Goal: Task Accomplishment & Management: Complete application form

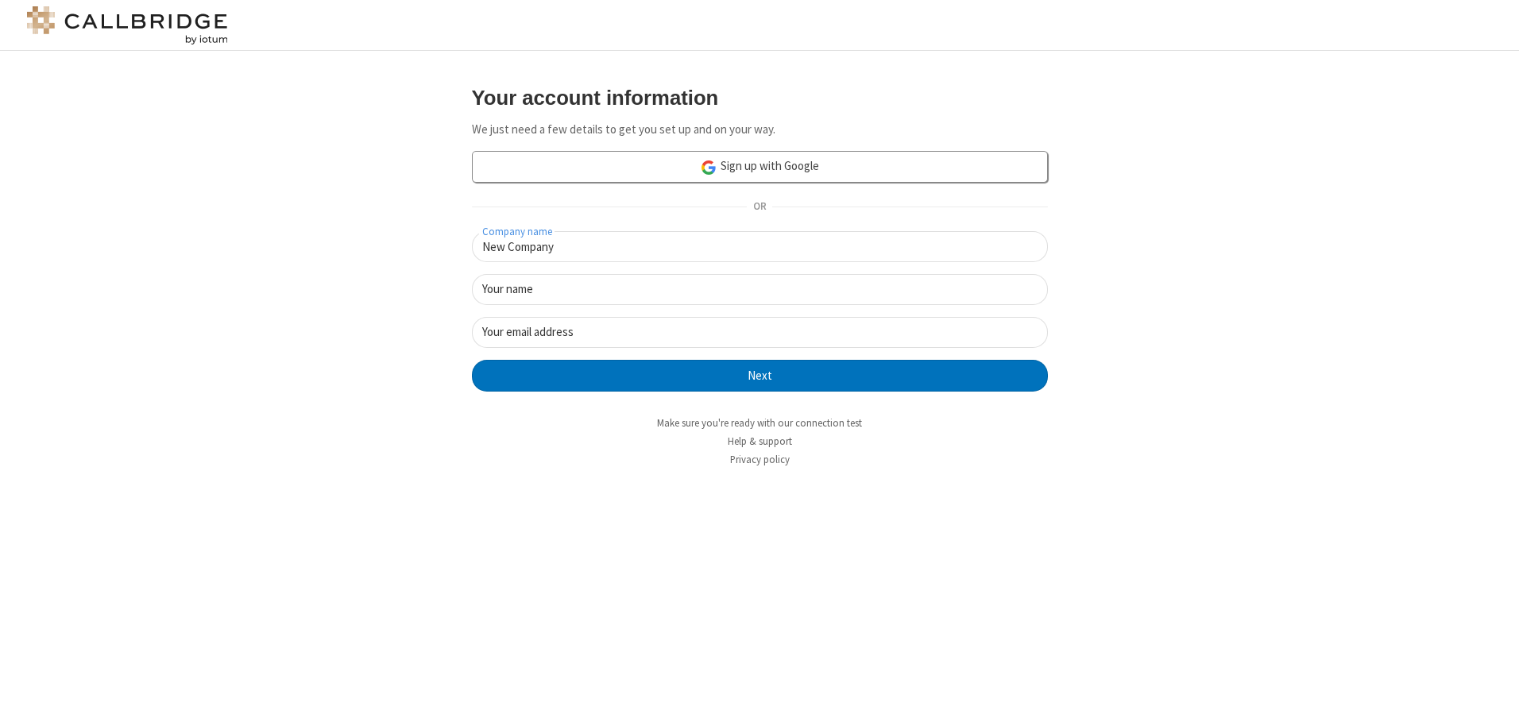
type input "New Company"
type input "New User"
type input "newUser@newUser.freesmackdown.b"
click button "Next" at bounding box center [760, 376] width 576 height 32
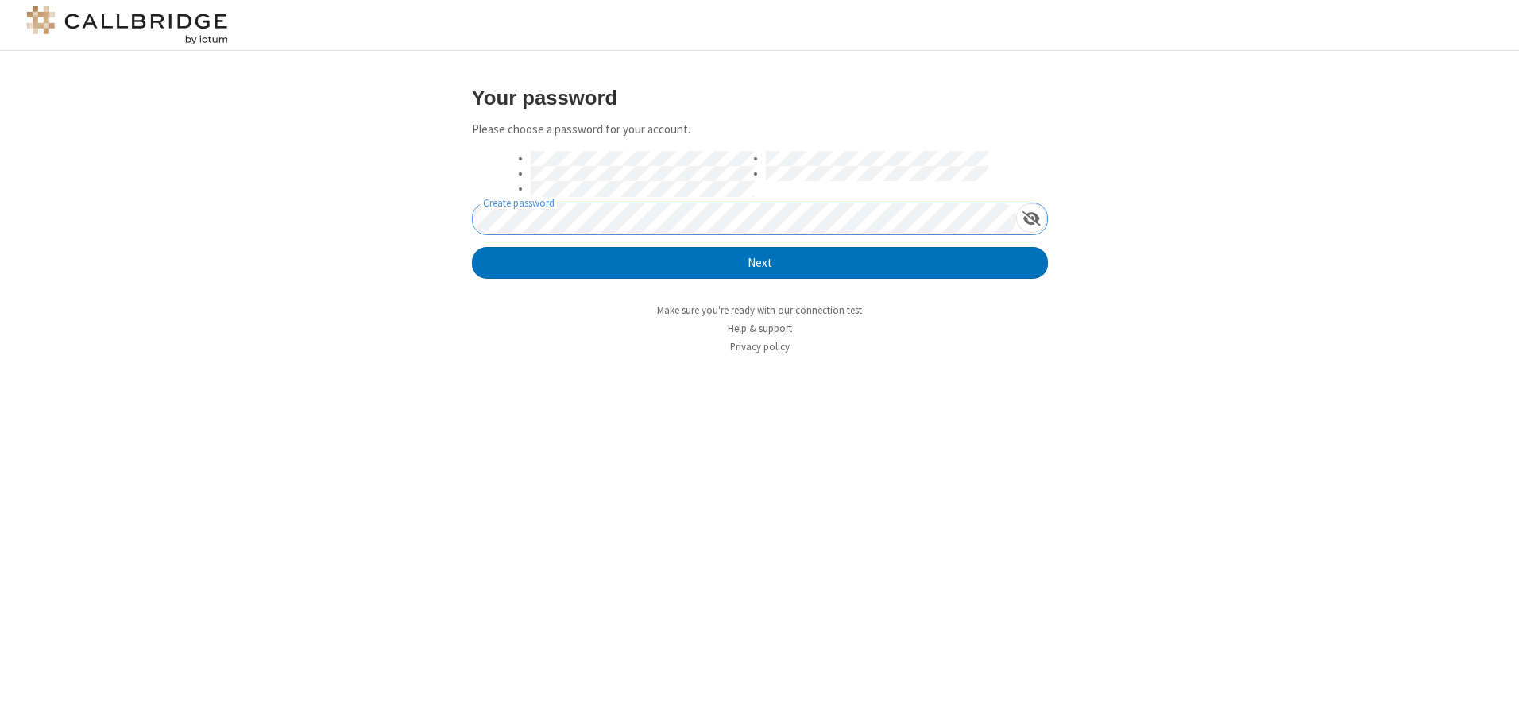
click button "Next" at bounding box center [760, 263] width 576 height 32
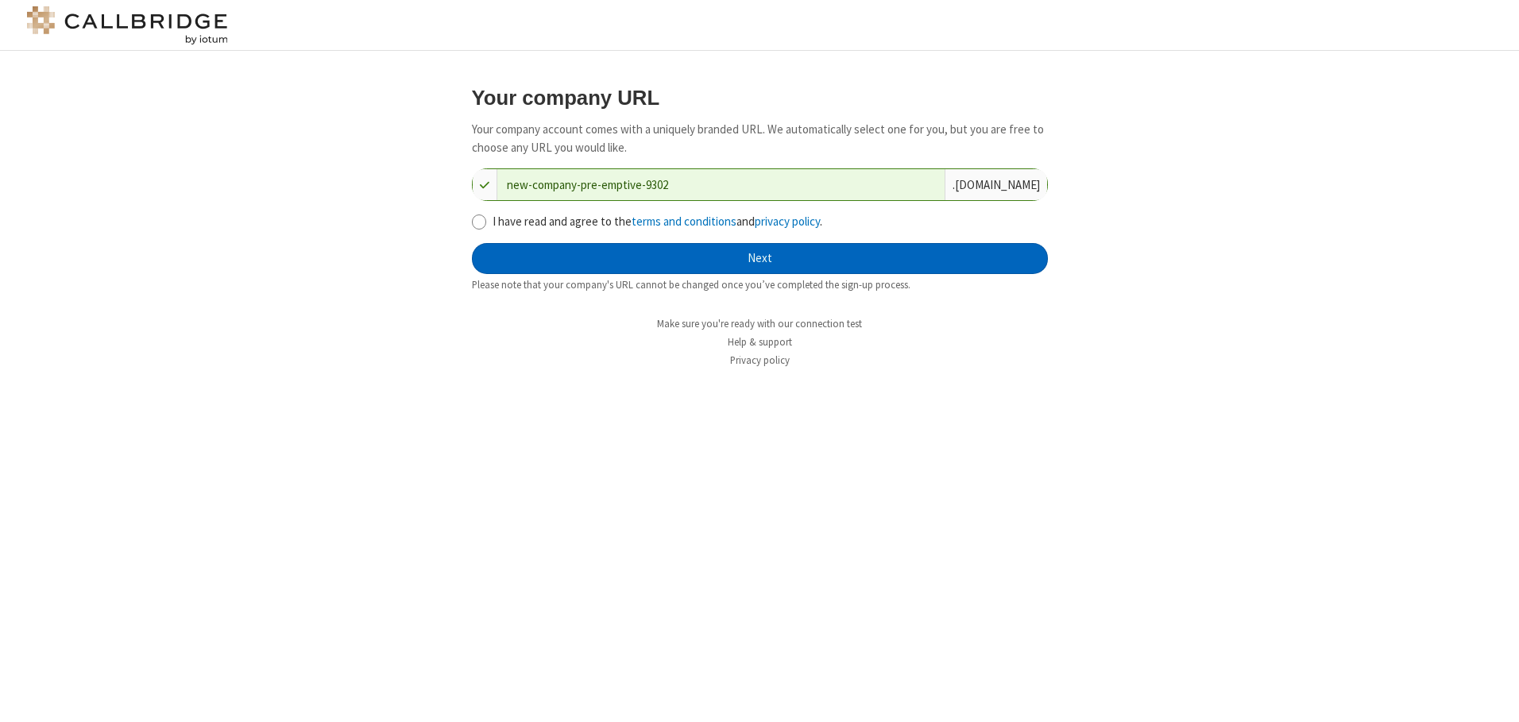
click at [760, 258] on button "Next" at bounding box center [760, 259] width 576 height 32
